Goal: Information Seeking & Learning: Learn about a topic

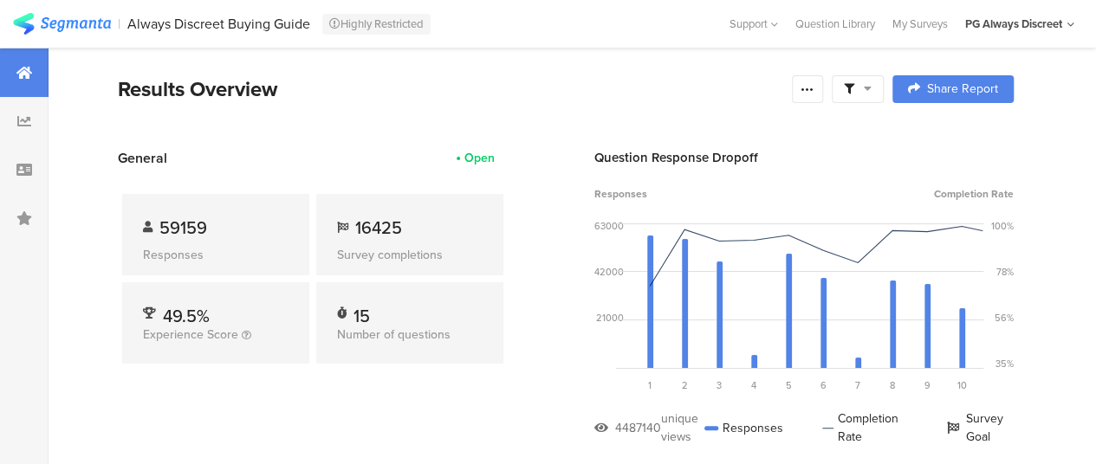
click at [242, 332] on icon at bounding box center [247, 335] width 10 height 10
click at [385, 306] on div "15" at bounding box center [410, 311] width 146 height 17
drag, startPoint x: 340, startPoint y: 308, endPoint x: 407, endPoint y: 324, distance: 69.6
click at [407, 324] on div "15 Number of questions" at bounding box center [409, 322] width 187 height 81
click at [464, 323] on div "15 Number of questions" at bounding box center [409, 322] width 187 height 81
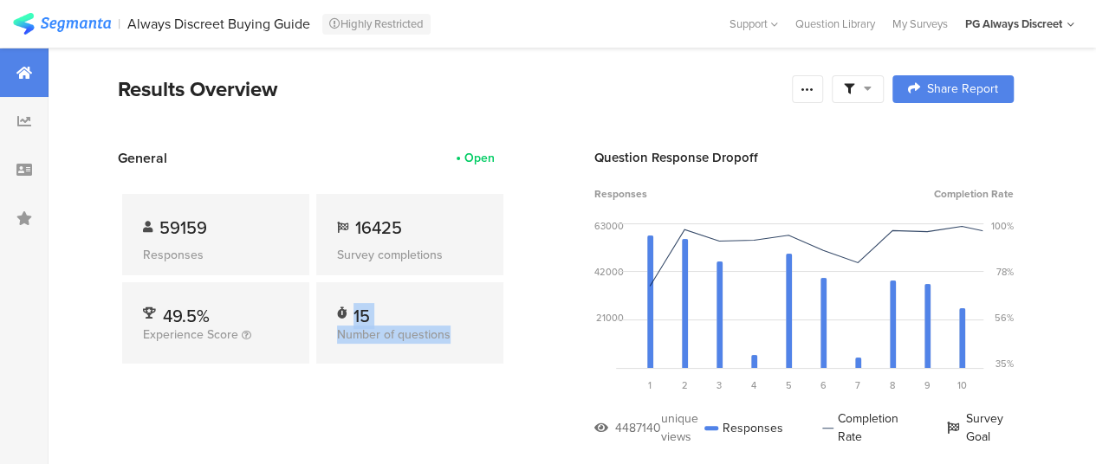
drag, startPoint x: 454, startPoint y: 339, endPoint x: 336, endPoint y: 304, distance: 122.8
click at [336, 304] on div "15 Number of questions" at bounding box center [409, 322] width 187 height 81
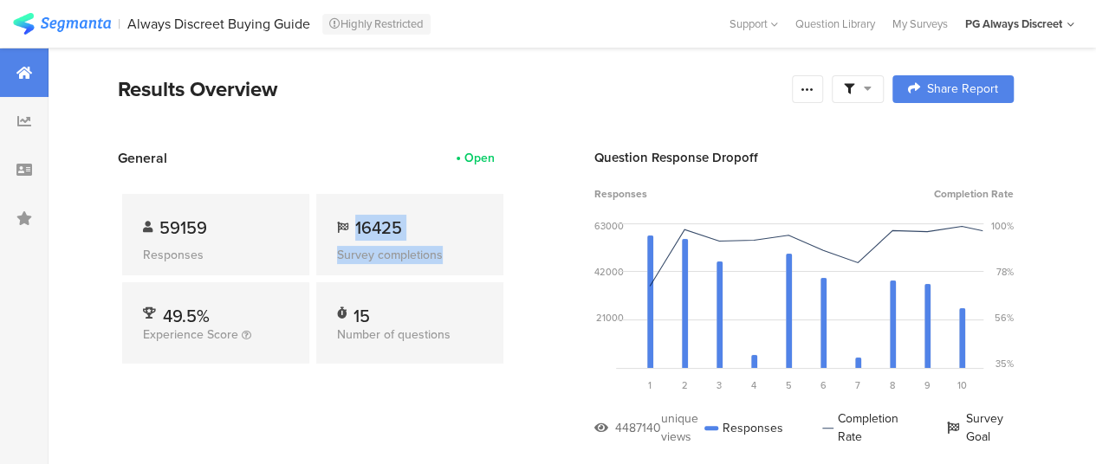
drag, startPoint x: 447, startPoint y: 250, endPoint x: 353, endPoint y: 228, distance: 96.2
click at [353, 228] on div "16425 Survey completions" at bounding box center [409, 234] width 187 height 81
click at [204, 257] on div "Responses" at bounding box center [216, 255] width 146 height 18
drag, startPoint x: 601, startPoint y: 147, endPoint x: 755, endPoint y: 157, distance: 153.7
click at [755, 157] on div "Question Response Dropoff" at bounding box center [803, 157] width 419 height 19
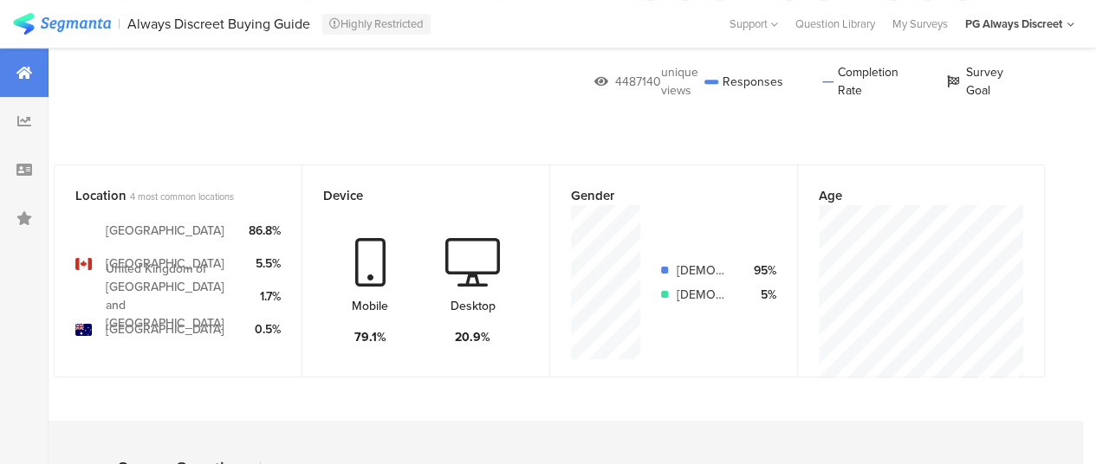
scroll to position [0, 81]
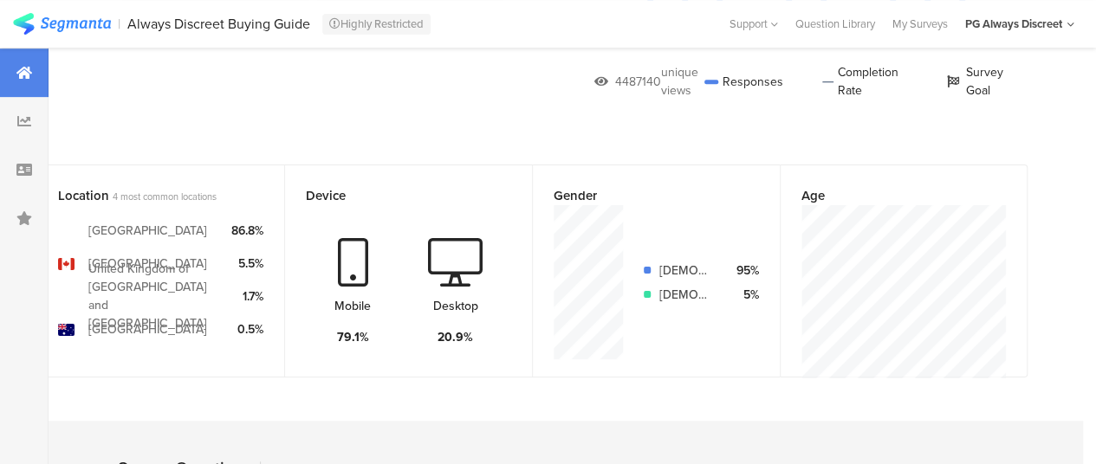
click at [895, 305] on div "Age" at bounding box center [904, 271] width 248 height 213
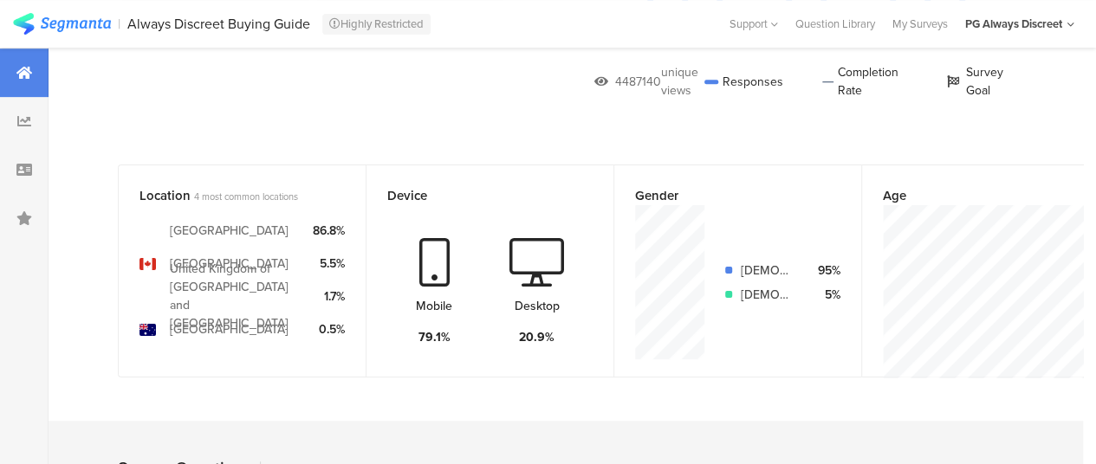
click at [754, 231] on section "[DEMOGRAPHIC_DATA] 95% [DEMOGRAPHIC_DATA] 5%" at bounding box center [737, 282] width 205 height 154
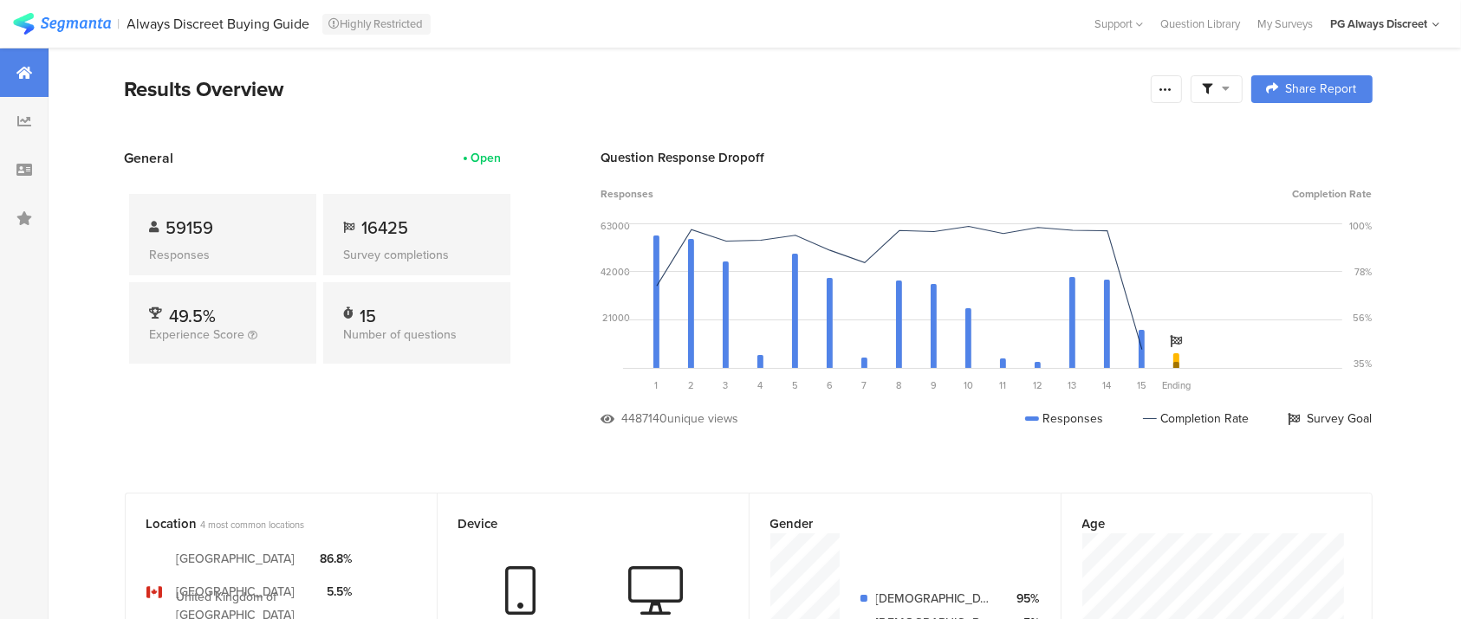
click at [1095, 444] on div "Question Response Dropoff Responses Completion Rate 63000 42000 21000 0 Sorry, …" at bounding box center [986, 301] width 771 height 306
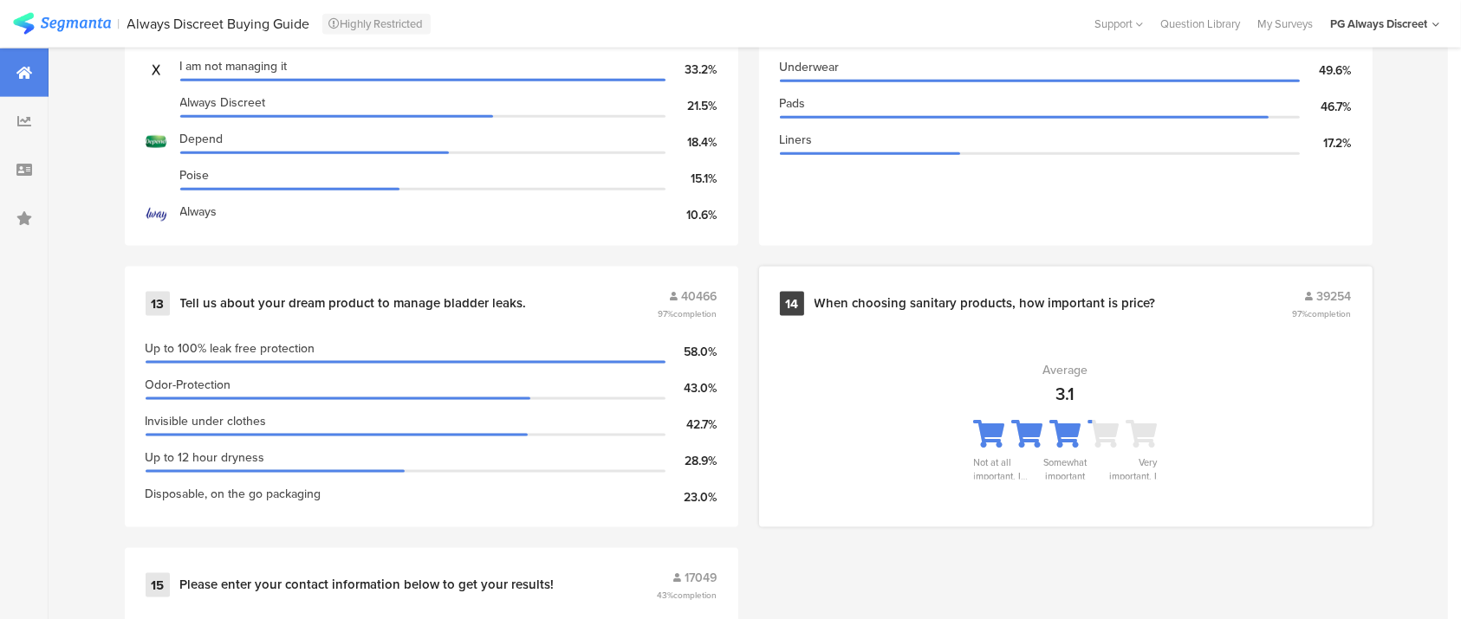
scroll to position [2245, 0]
